Goal: Navigation & Orientation: Find specific page/section

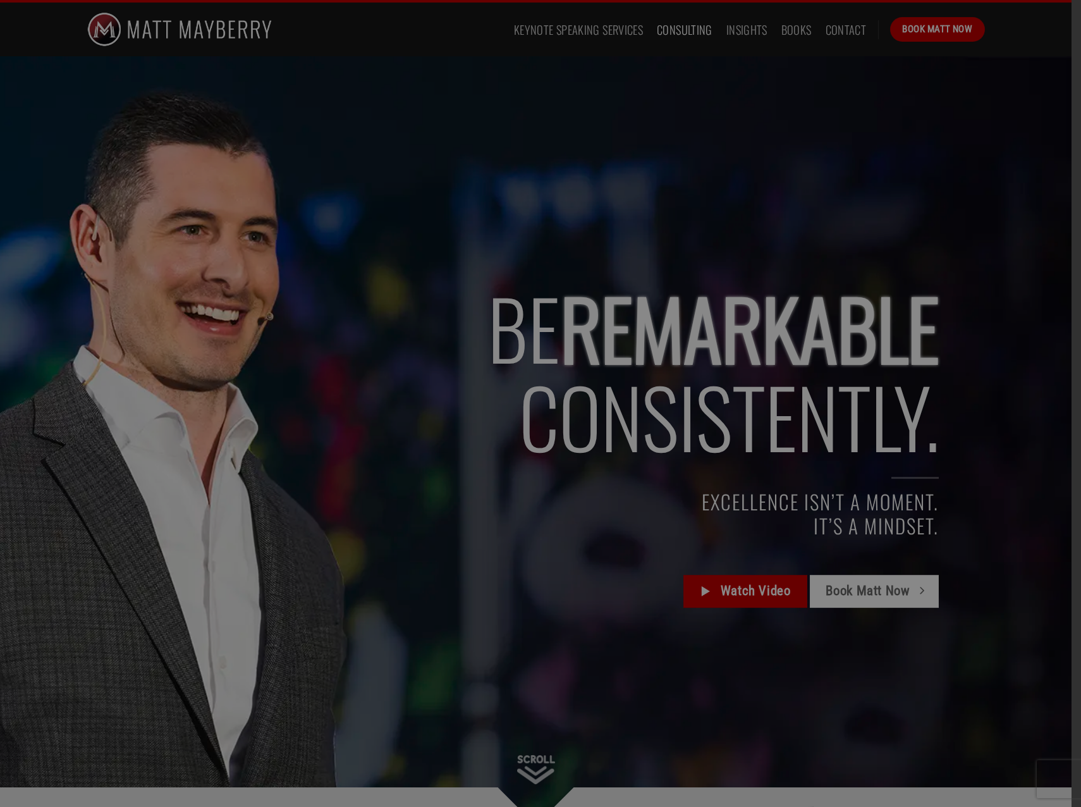
click at [681, 25] on div "Subscribe and lead with Confidence Stay up-to-date with the latest insights on …" at bounding box center [540, 403] width 1081 height 807
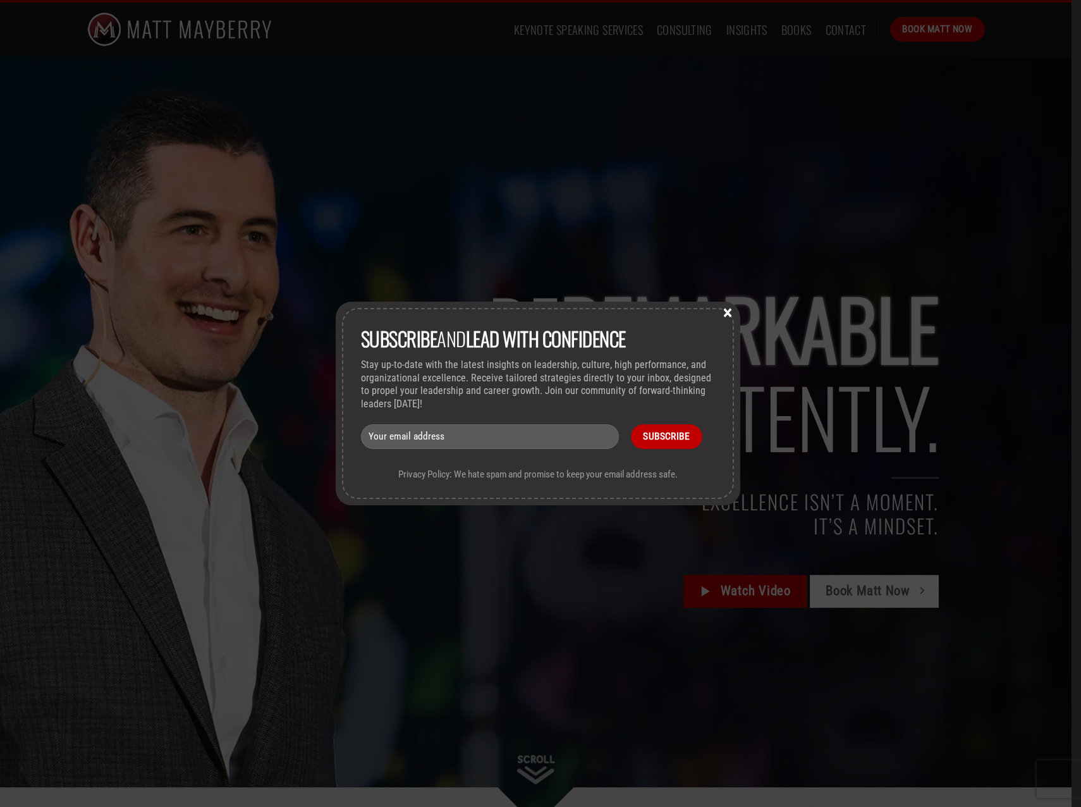
click at [730, 312] on button "×" at bounding box center [727, 311] width 19 height 11
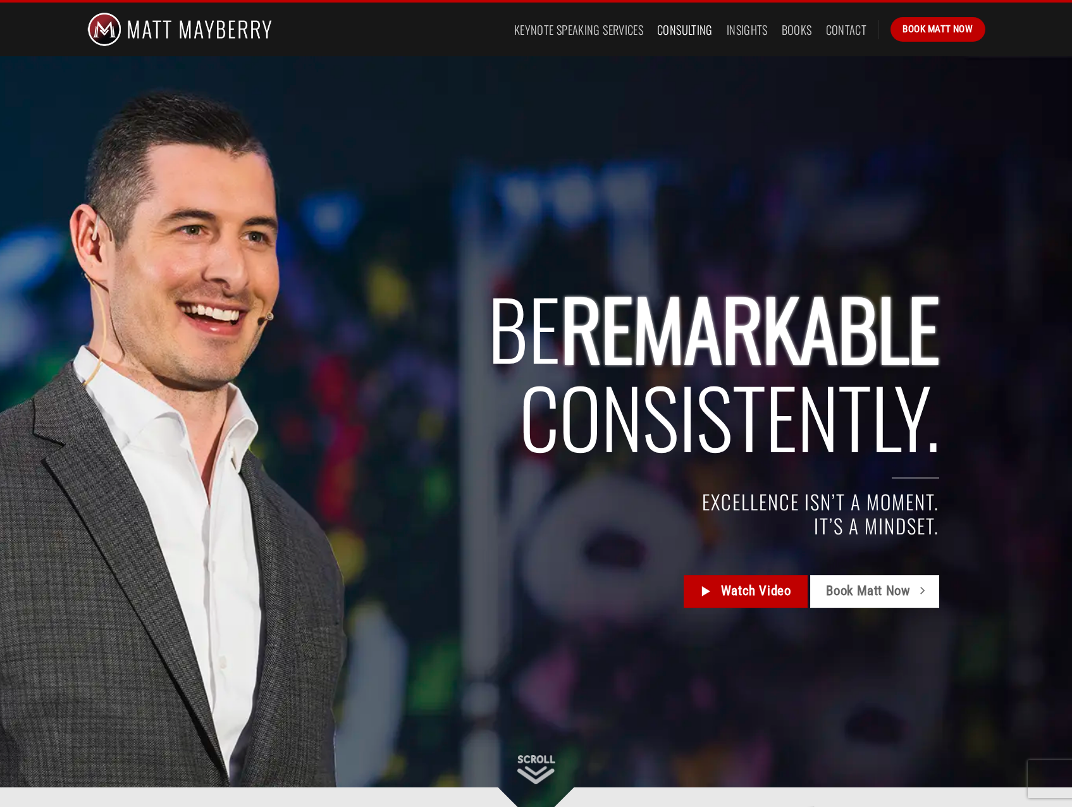
click at [680, 27] on link "Consulting" at bounding box center [685, 29] width 56 height 23
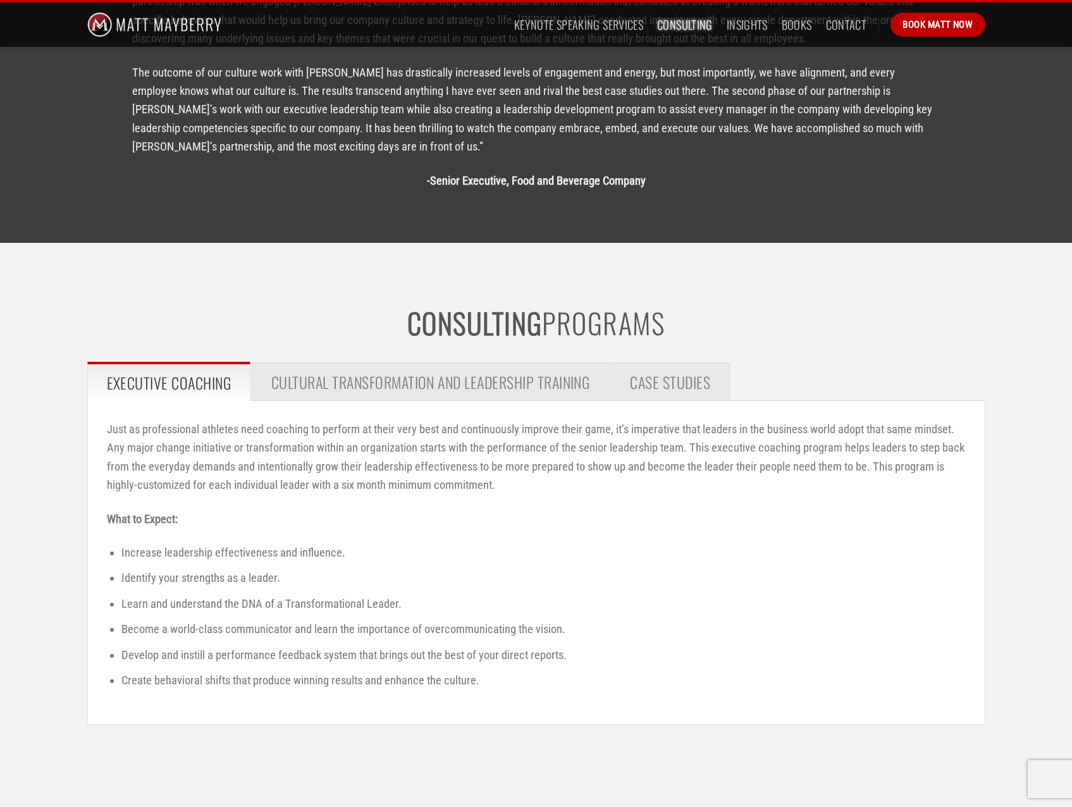
scroll to position [1701, 0]
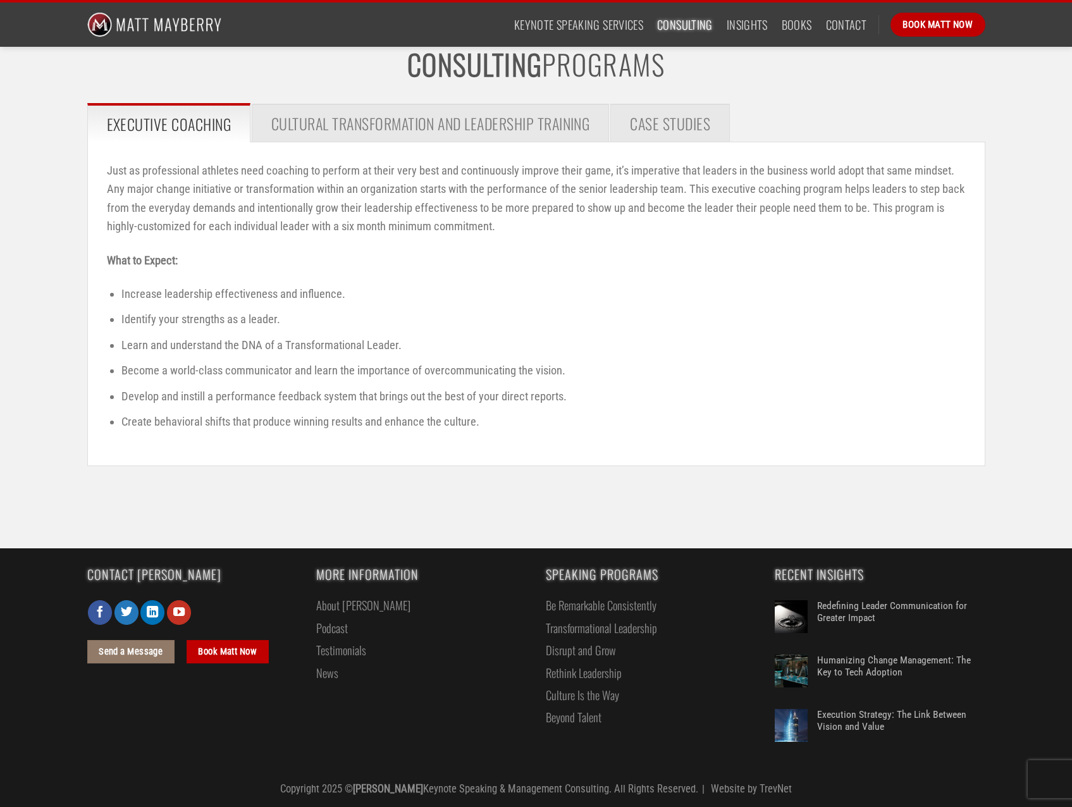
click at [341, 605] on link "About [PERSON_NAME]" at bounding box center [363, 605] width 94 height 22
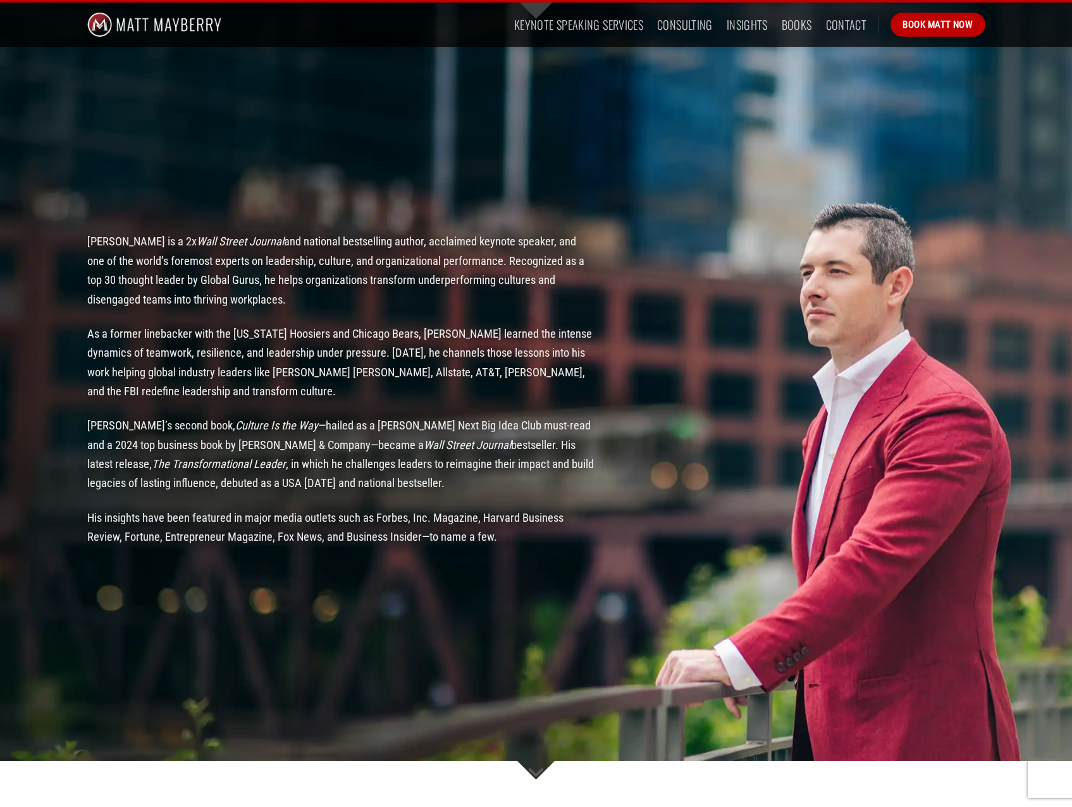
scroll to position [1834, 0]
